Goal: Complete application form

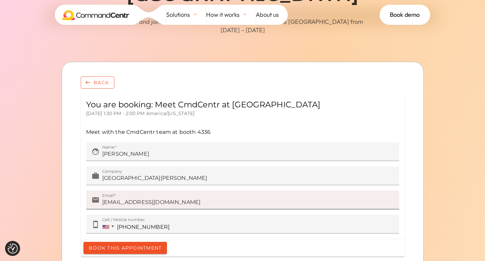
click at [160, 203] on input "[EMAIL_ADDRESS][DOMAIN_NAME]" at bounding box center [248, 201] width 292 height 9
drag, startPoint x: 161, startPoint y: 202, endPoint x: 60, endPoint y: 204, distance: 100.9
click at [102, 204] on input "[EMAIL_ADDRESS][DOMAIN_NAME]" at bounding box center [248, 201] width 292 height 9
type input "i"
type input "[PHONE_NUMBER]"
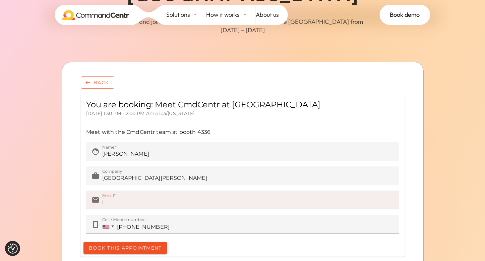
type input "im"
type input "[PHONE_NUMBER]"
type input "ima"
type input "[PHONE_NUMBER]"
type input "imag"
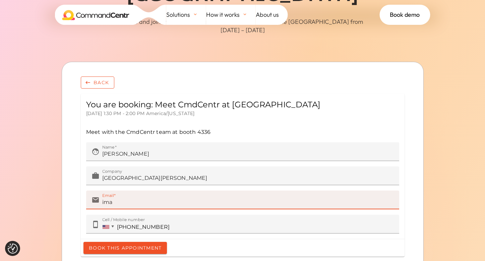
type input "[PHONE_NUMBER]"
type input "imagi"
type input "[PHONE_NUMBER]"
type input "imagin"
type input "[PHONE_NUMBER]"
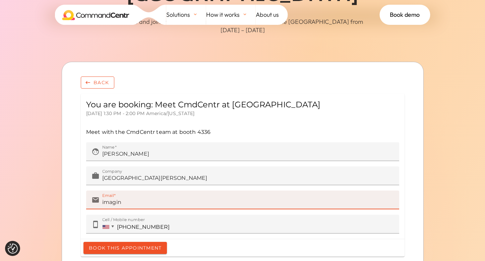
type input "imagina"
type input "[PHONE_NUMBER]"
type input "imaginat"
type input "[PHONE_NUMBER]"
type input "imaginatiuo"
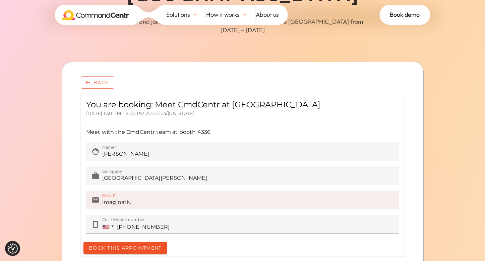
type input "[PHONE_NUMBER]"
type input "imaginatiuon"
type input "[PHONE_NUMBER]"
type input "imaginatiuo"
type input "[PHONE_NUMBER]"
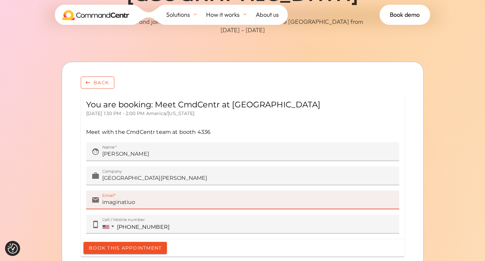
type input "imaginatiu"
type input "[PHONE_NUMBER]"
type input "imaginati"
type input "[PHONE_NUMBER]"
type input "imaginatio"
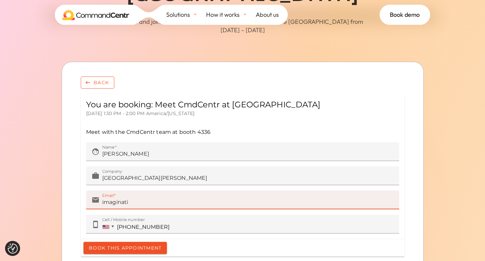
type input "[PHONE_NUMBER]"
type input "imagination"
type input "[PHONE_NUMBER]"
type input "imagination@"
type input "[PHONE_NUMBER]"
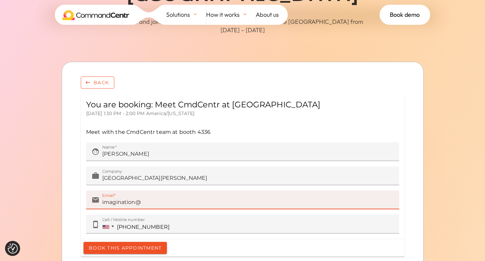
type input "imagination@u"
type input "[PHONE_NUMBER]"
type input "imagination@uc"
type input "[PHONE_NUMBER]"
type input "imagination@ucf"
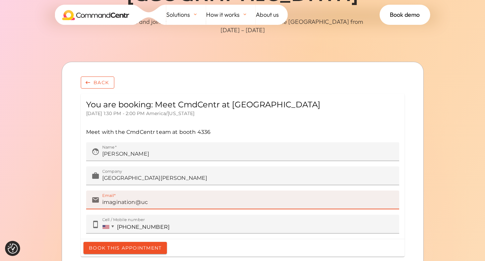
type input "[PHONE_NUMBER]"
type input "imagination@ucf."
type input "[PHONE_NUMBER]"
type input "imagination@ucf.e"
type input "[PHONE_NUMBER]"
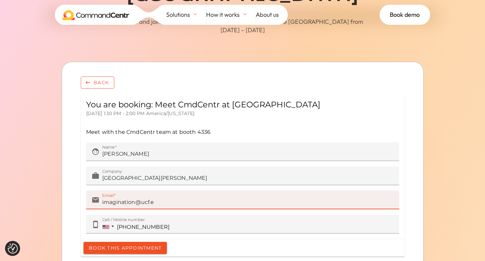
type input "[EMAIL_ADDRESS]"
type input "[PHONE_NUMBER]"
type input "[EMAIL_ADDRESS][DOMAIN_NAME]"
type input "[PHONE_NUMBER]"
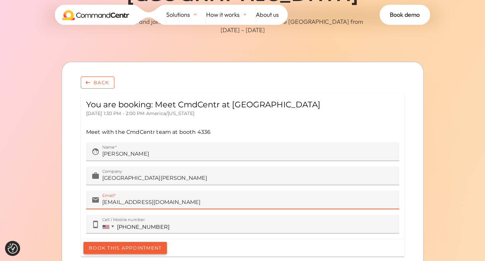
type input "[EMAIL_ADDRESS][DOMAIN_NAME]"
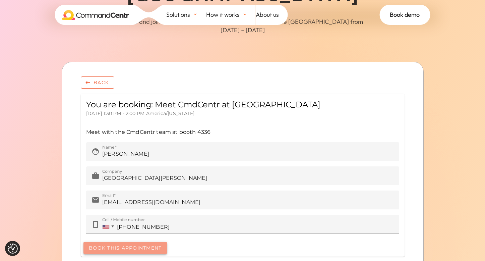
click at [146, 248] on div "button" at bounding box center [124, 247] width 83 height 12
